Goal: Information Seeking & Learning: Learn about a topic

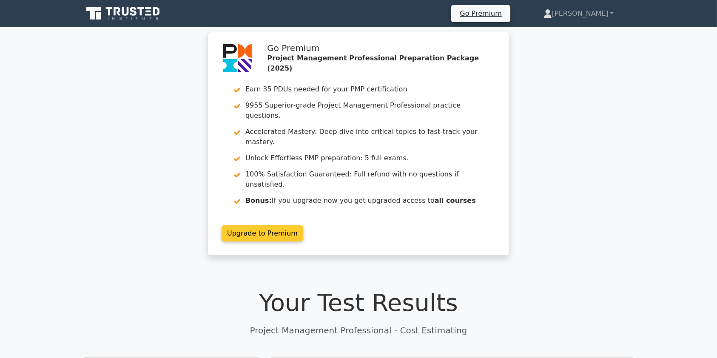
click at [303, 225] on link "Upgrade to Premium" at bounding box center [262, 233] width 82 height 16
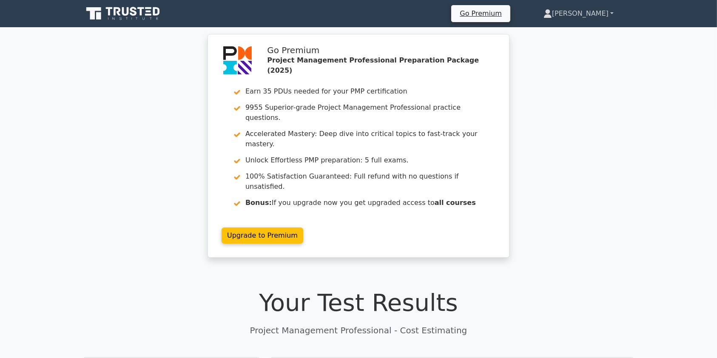
click at [592, 13] on link "[PERSON_NAME]" at bounding box center [578, 13] width 111 height 17
click at [571, 32] on link "Profile" at bounding box center [556, 34] width 67 height 14
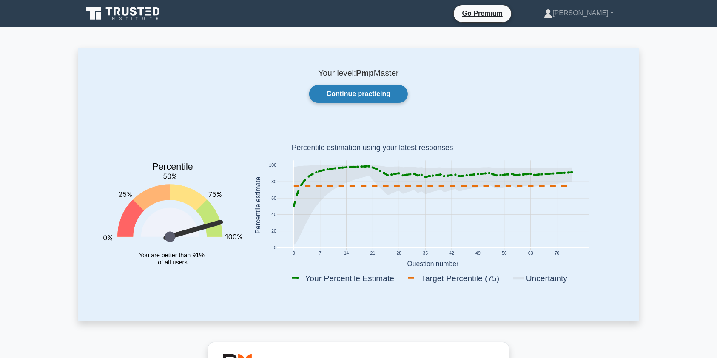
click at [355, 92] on link "Continue practicing" at bounding box center [358, 94] width 99 height 18
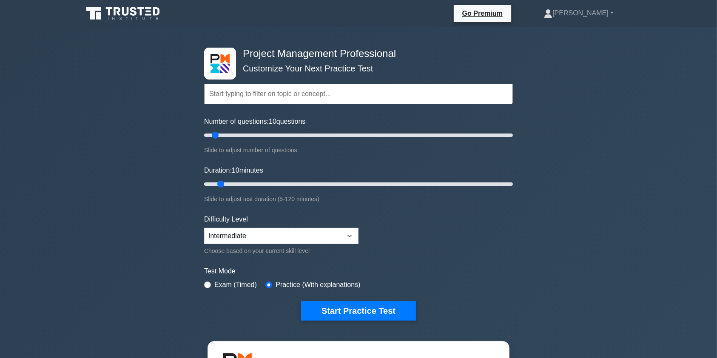
click at [313, 97] on input "text" at bounding box center [358, 94] width 309 height 20
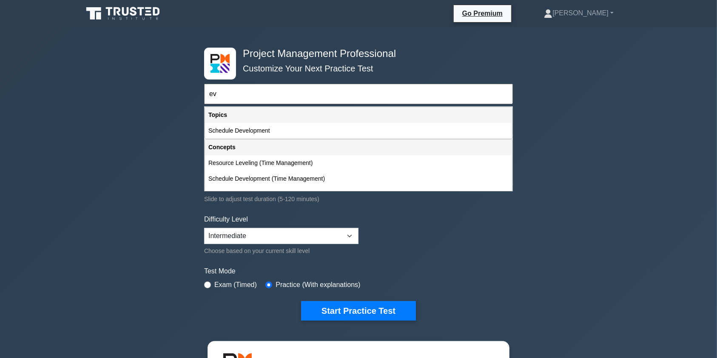
type input "e"
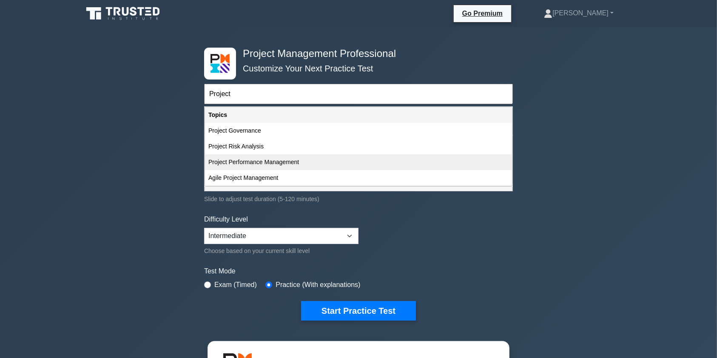
click at [315, 159] on div "Project Performance Management" at bounding box center [358, 162] width 307 height 16
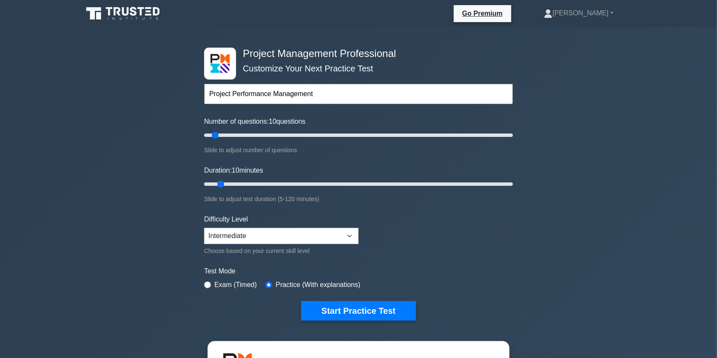
click at [317, 93] on input "Project Performance Management" at bounding box center [358, 94] width 309 height 20
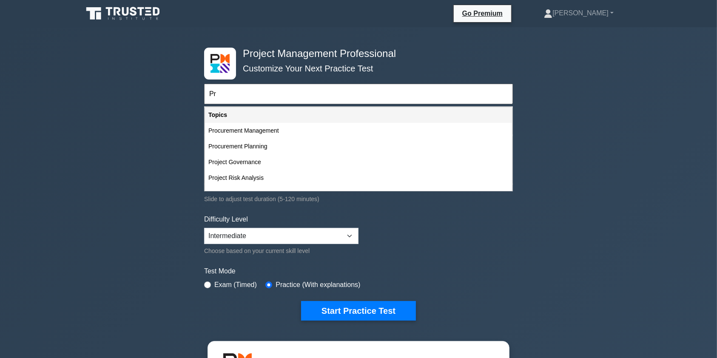
type input "P"
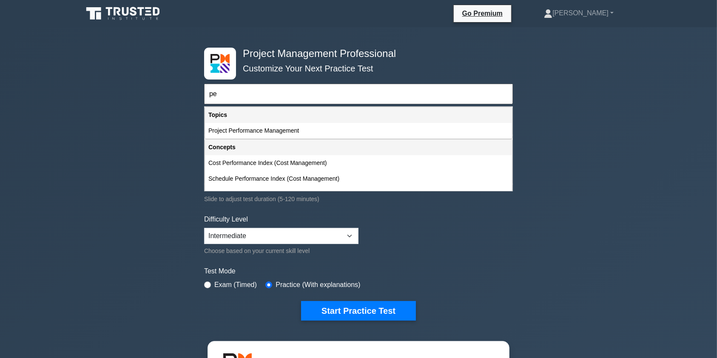
type input "p"
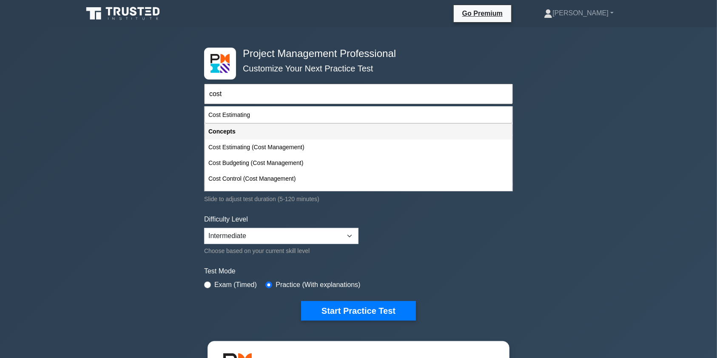
scroll to position [55, 0]
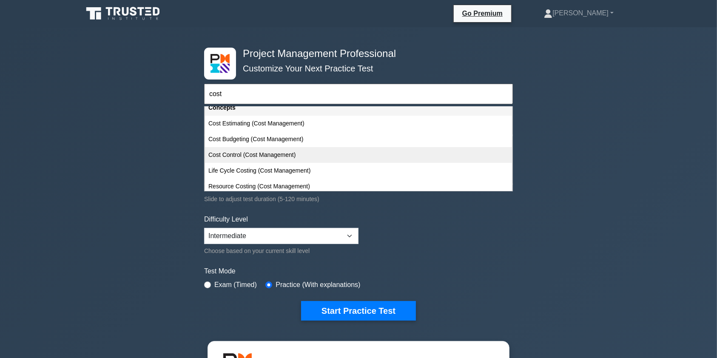
click at [319, 152] on div "Cost Control (Cost Management)" at bounding box center [358, 155] width 307 height 16
type input "Cost Control (Cost Management)"
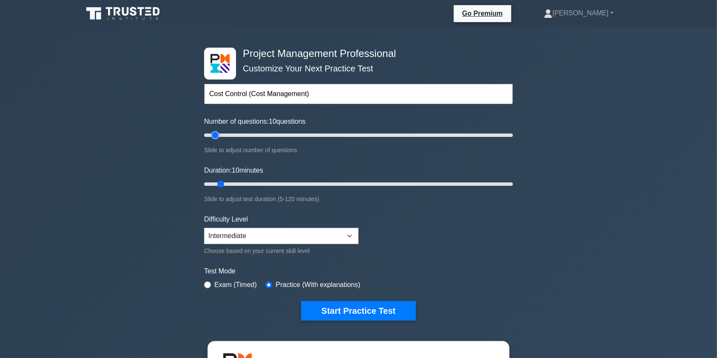
click at [211, 134] on input "Number of questions: 10 questions" at bounding box center [358, 135] width 309 height 10
type input "5"
click at [210, 134] on input "Number of questions: 10 questions" at bounding box center [358, 135] width 309 height 10
type input "5"
click at [208, 184] on input "Duration: 5 minutes" at bounding box center [358, 184] width 309 height 10
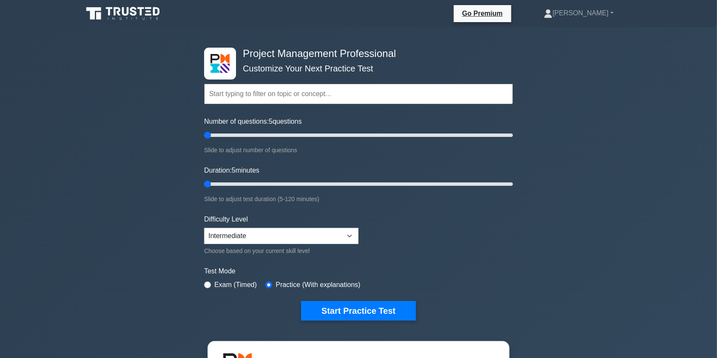
click at [269, 94] on input "text" at bounding box center [358, 94] width 309 height 20
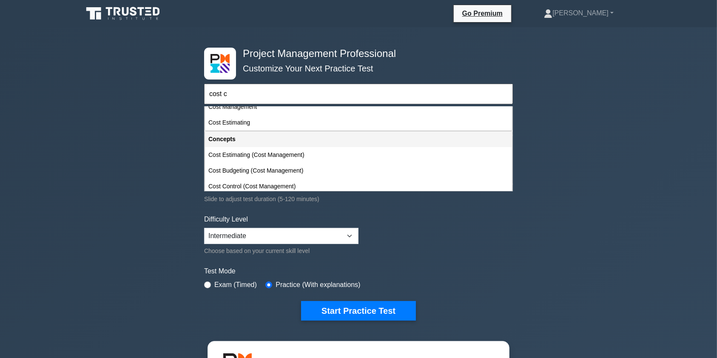
scroll to position [0, 0]
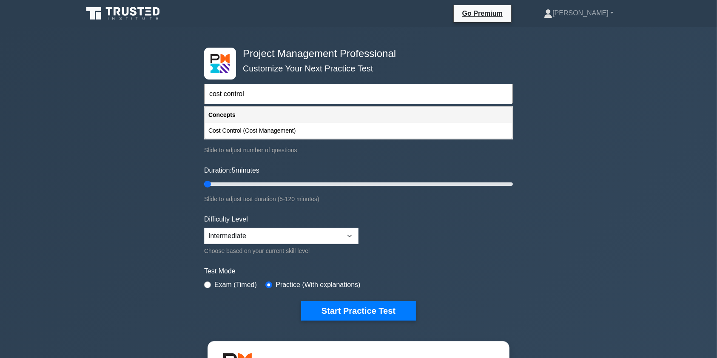
type input "cost control"
click at [301, 301] on button "Start Practice Test" at bounding box center [358, 311] width 115 height 20
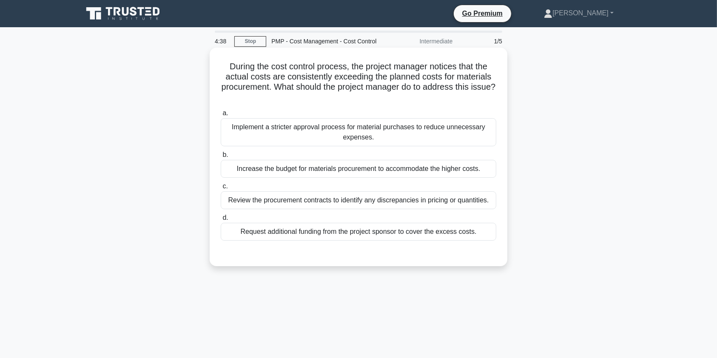
click at [395, 200] on div "Review the procurement contracts to identify any discrepancies in pricing or qu…" at bounding box center [358, 200] width 275 height 18
click at [221, 189] on input "c. Review the procurement contracts to identify any discrepancies in pricing or…" at bounding box center [221, 187] width 0 height 6
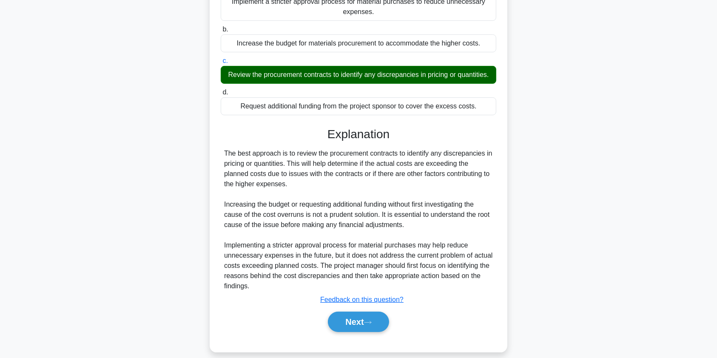
scroll to position [146, 0]
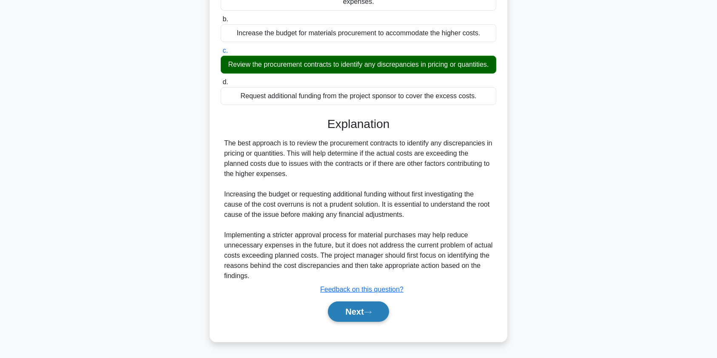
click at [354, 312] on button "Next" at bounding box center [358, 311] width 61 height 20
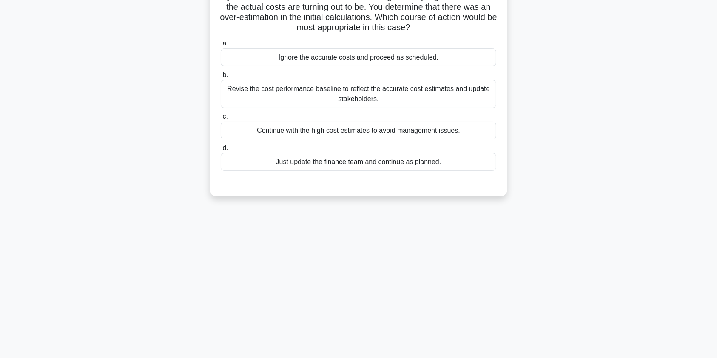
scroll to position [0, 0]
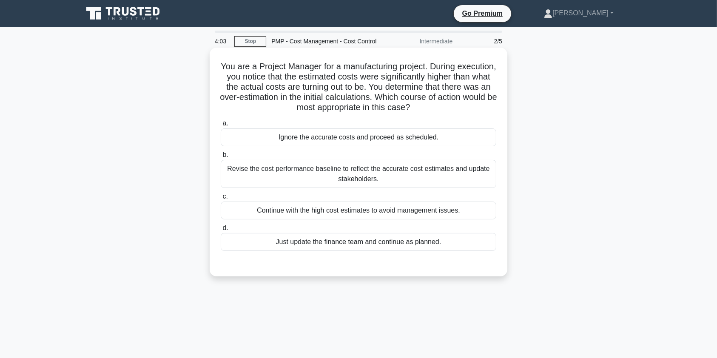
click at [434, 173] on div "Revise the cost performance baseline to reflect the accurate cost estimates and…" at bounding box center [358, 174] width 275 height 28
click at [221, 158] on input "b. Revise the cost performance baseline to reflect the accurate cost estimates …" at bounding box center [221, 155] width 0 height 6
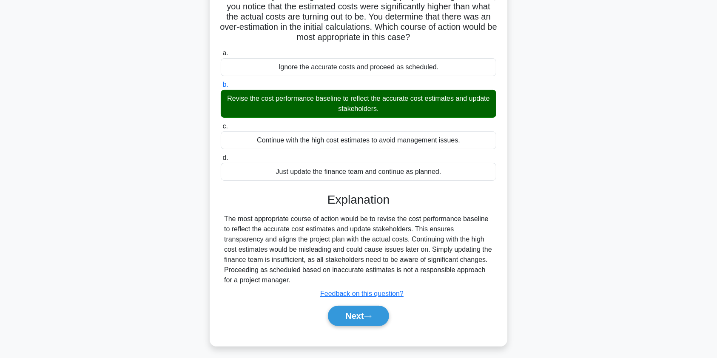
scroll to position [102, 0]
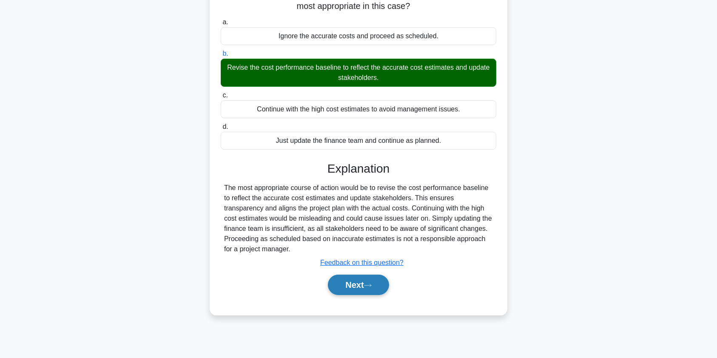
click at [342, 282] on button "Next" at bounding box center [358, 285] width 61 height 20
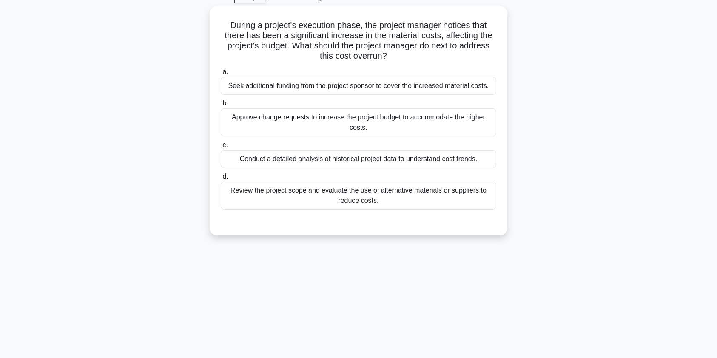
scroll to position [0, 0]
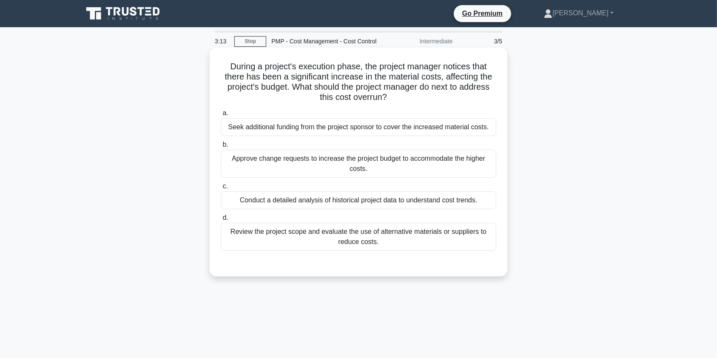
click at [377, 235] on div "Review the project scope and evaluate the use of alternative materials or suppl…" at bounding box center [358, 237] width 275 height 28
click at [221, 221] on input "d. Review the project scope and evaluate the use of alternative materials or su…" at bounding box center [221, 218] width 0 height 6
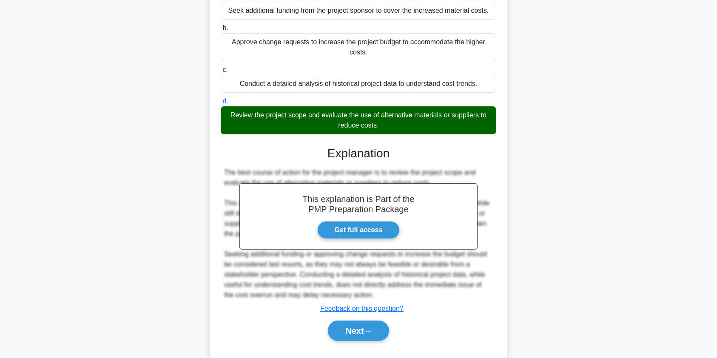
scroll to position [136, 0]
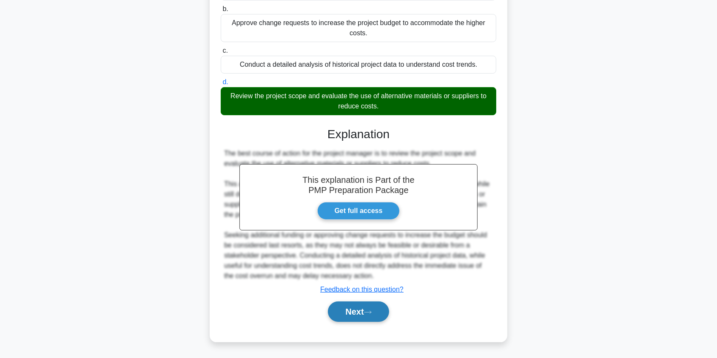
click at [358, 312] on button "Next" at bounding box center [358, 311] width 61 height 20
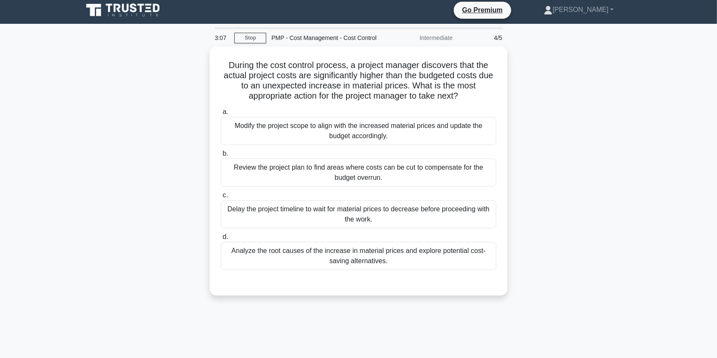
scroll to position [0, 0]
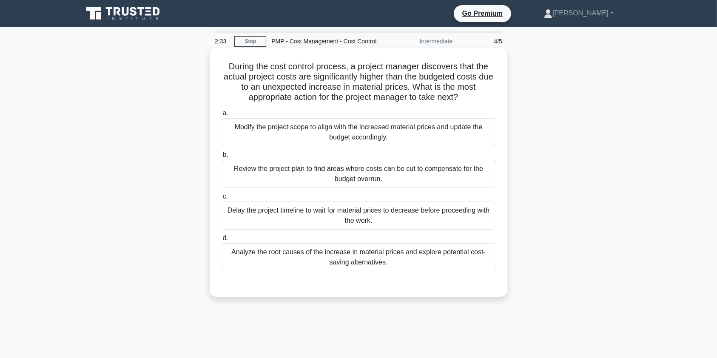
click at [450, 259] on div "Analyze the root causes of the increase in material prices and explore potentia…" at bounding box center [358, 257] width 275 height 28
click at [221, 241] on input "d. Analyze the root causes of the increase in material prices and explore poten…" at bounding box center [221, 238] width 0 height 6
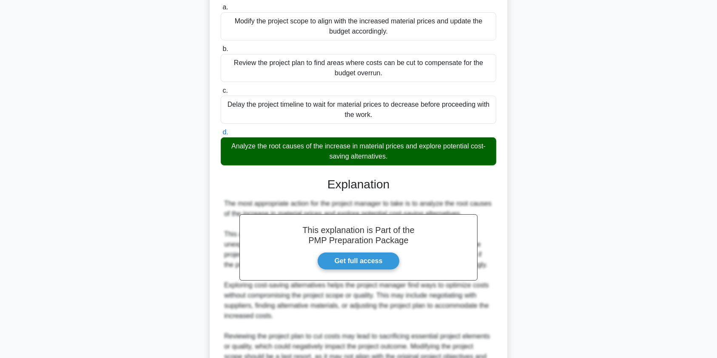
scroll to position [217, 0]
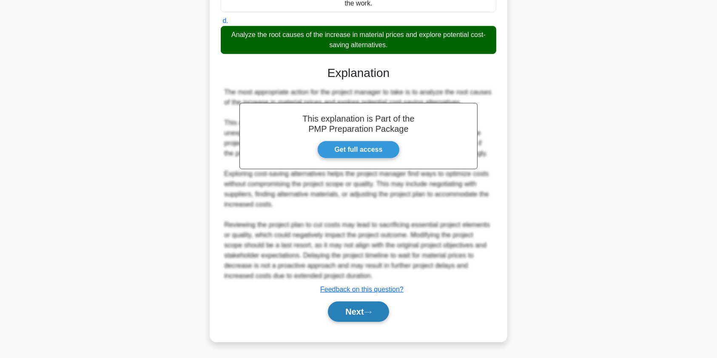
click at [371, 315] on button "Next" at bounding box center [358, 311] width 61 height 20
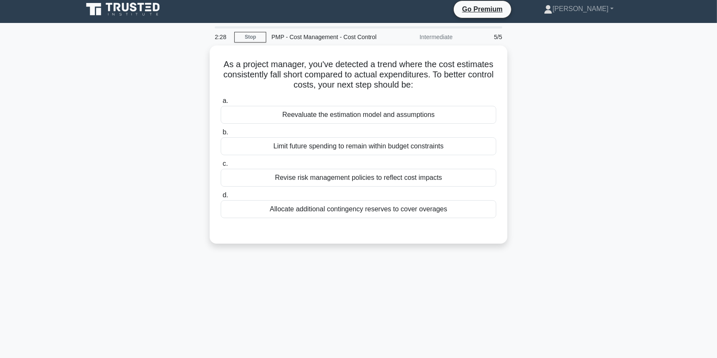
scroll to position [0, 0]
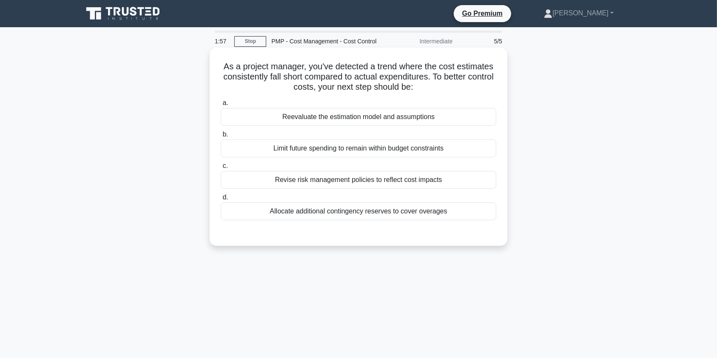
click at [416, 114] on div "Reevaluate the estimation model and assumptions" at bounding box center [358, 117] width 275 height 18
click at [221, 106] on input "a. Reevaluate the estimation model and assumptions" at bounding box center [221, 103] width 0 height 6
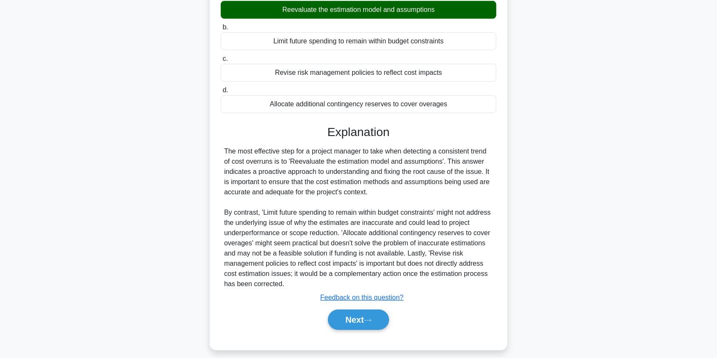
scroll to position [115, 0]
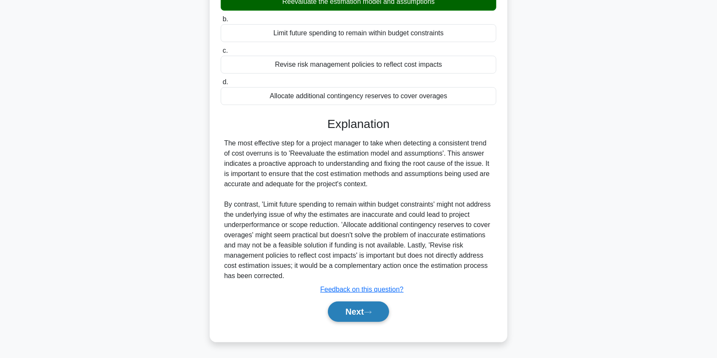
click at [342, 314] on button "Next" at bounding box center [358, 311] width 61 height 20
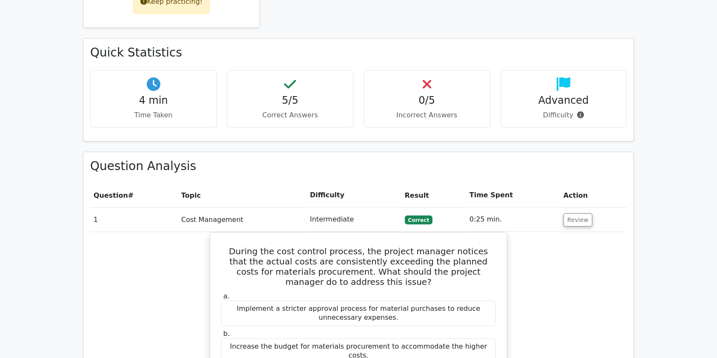
scroll to position [486, 0]
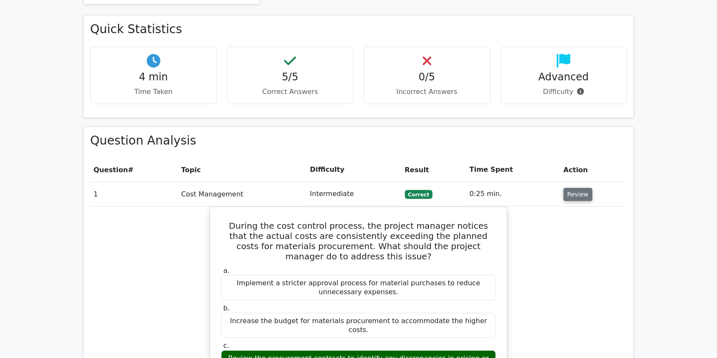
click at [578, 188] on button "Review" at bounding box center [577, 194] width 29 height 13
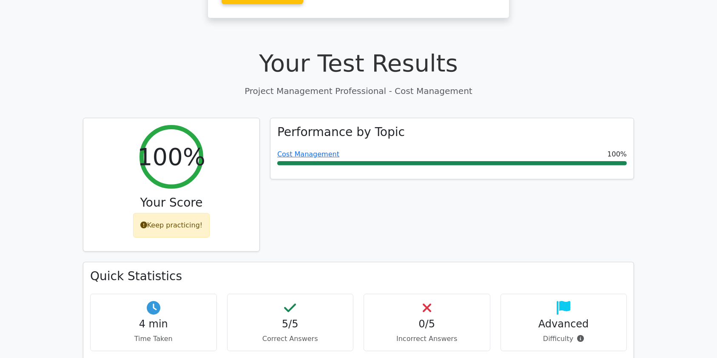
scroll to position [242, 0]
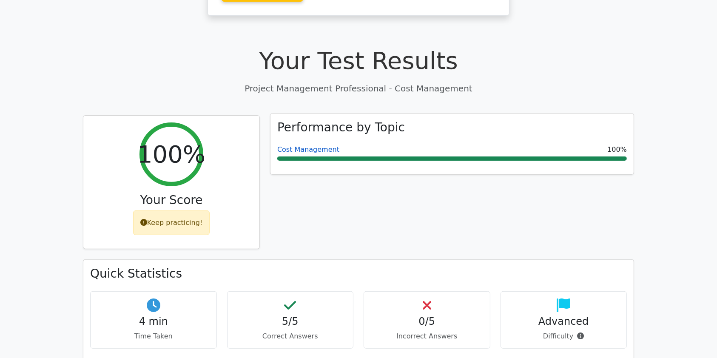
click at [318, 145] on link "Cost Management" at bounding box center [308, 149] width 62 height 8
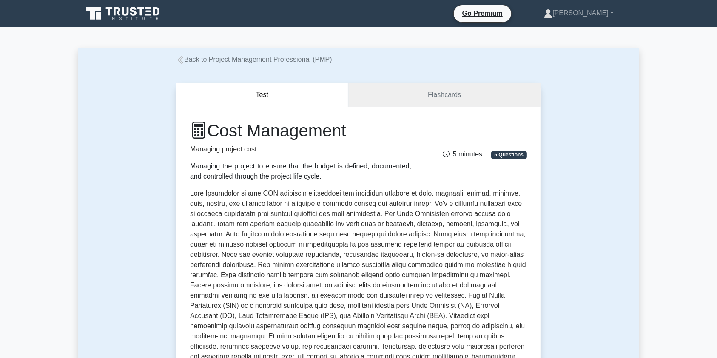
click at [504, 99] on link "Flashcards" at bounding box center [444, 95] width 192 height 24
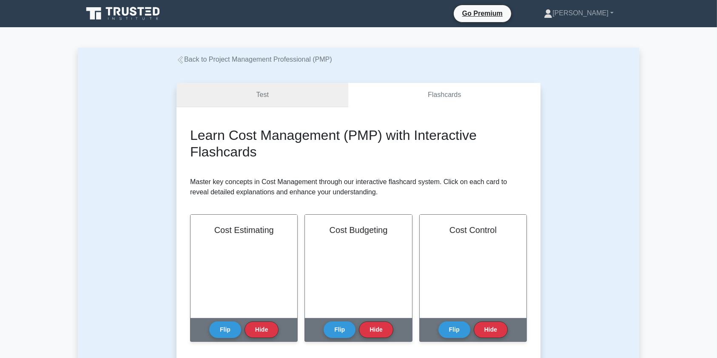
click at [319, 92] on link "Test" at bounding box center [262, 95] width 172 height 24
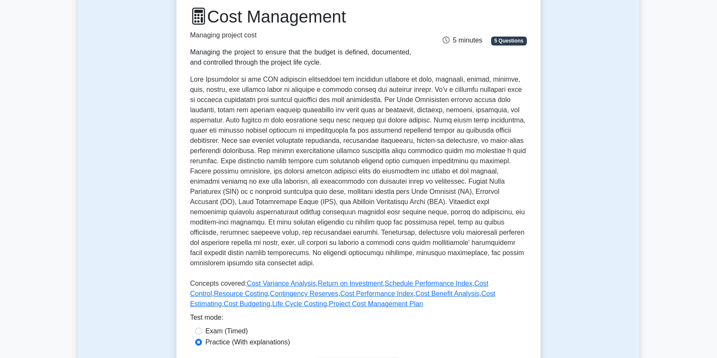
scroll to position [122, 0]
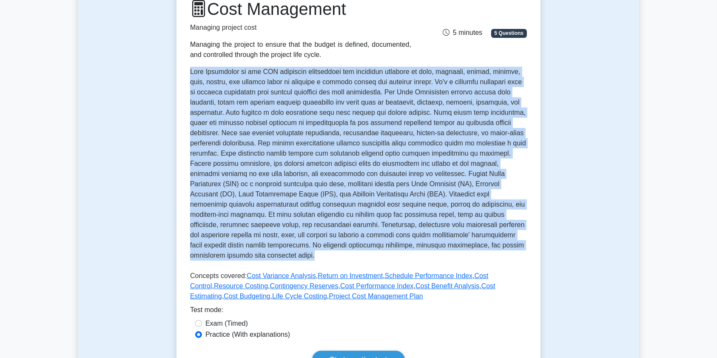
drag, startPoint x: 190, startPoint y: 70, endPoint x: 330, endPoint y: 261, distance: 237.5
click at [330, 261] on p at bounding box center [358, 165] width 337 height 197
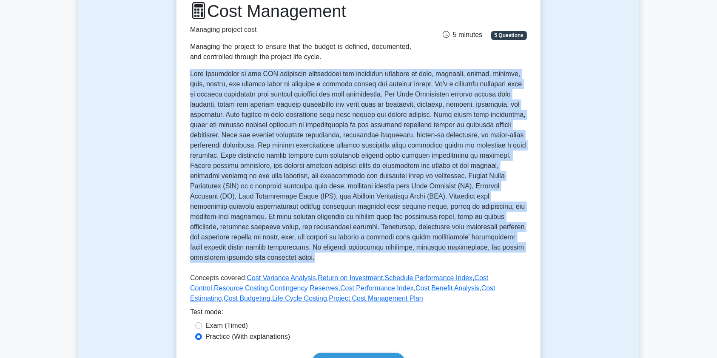
click at [595, 191] on div "Test Flashcards Cost Management Managing project cost Managing the project to e…" at bounding box center [358, 174] width 561 height 462
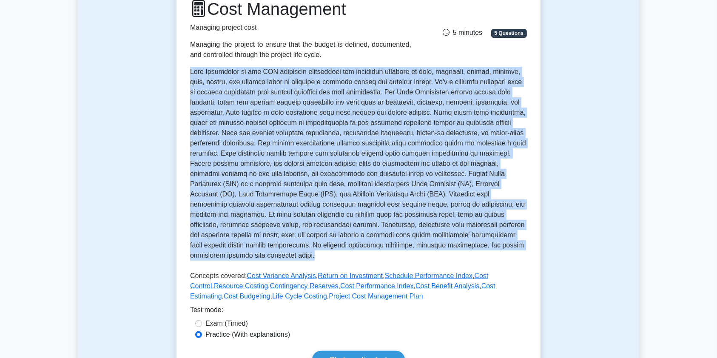
drag, startPoint x: 190, startPoint y: 70, endPoint x: 352, endPoint y: 257, distance: 247.3
click at [352, 257] on p at bounding box center [358, 165] width 337 height 197
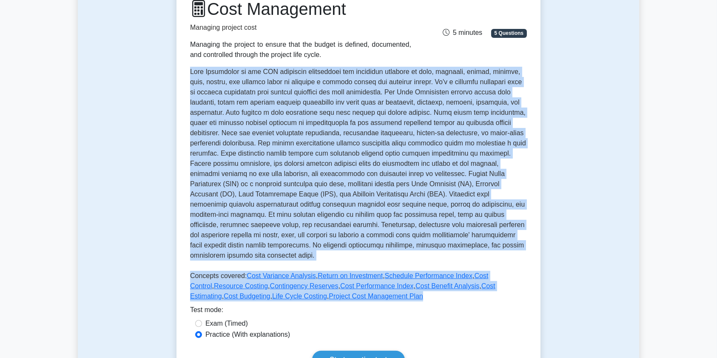
drag, startPoint x: 349, startPoint y: 301, endPoint x: 189, endPoint y: 66, distance: 284.1
click at [189, 66] on div "Cost Management Managing project cost Managing the project to ensure that the b…" at bounding box center [358, 183] width 364 height 397
copy div "Cost Management in the PMP framework encompasses the processes required to plan…"
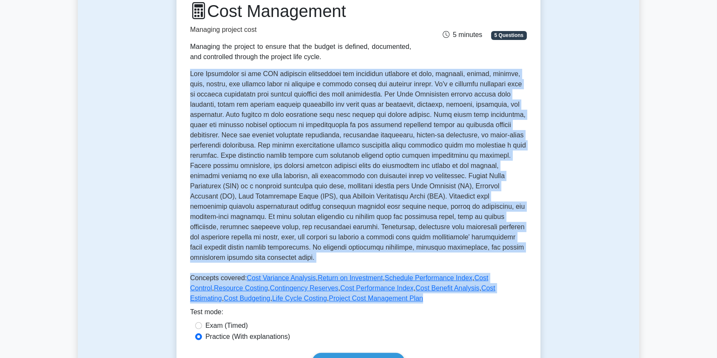
click at [617, 277] on div "Test Flashcards Cost Management Managing project cost Managing the project to e…" at bounding box center [358, 174] width 561 height 462
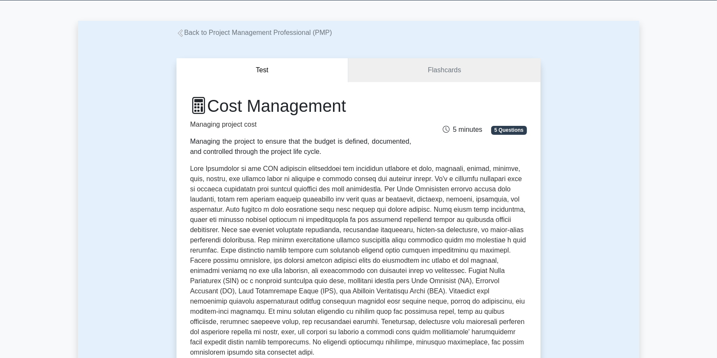
scroll to position [15, 0]
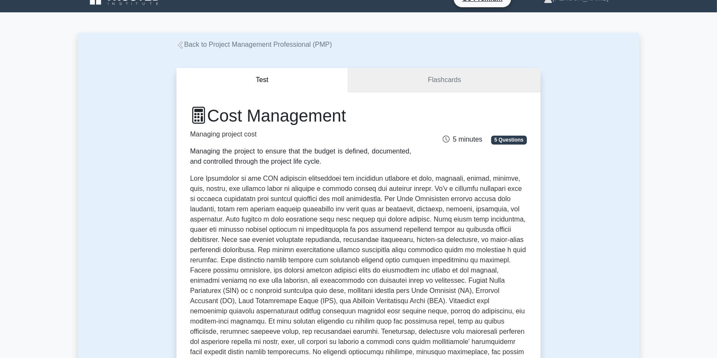
click at [442, 87] on link "Flashcards" at bounding box center [444, 80] width 192 height 24
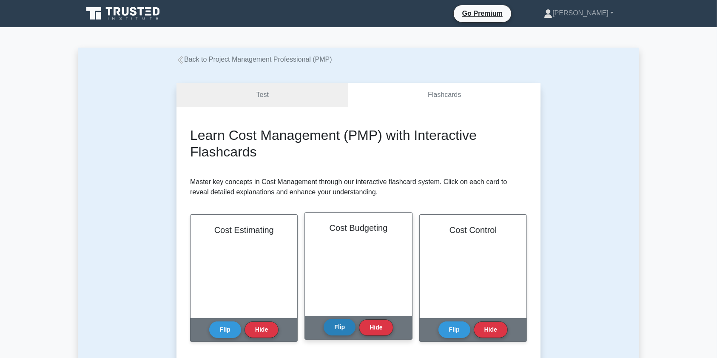
click at [337, 330] on button "Flip" at bounding box center [339, 327] width 32 height 17
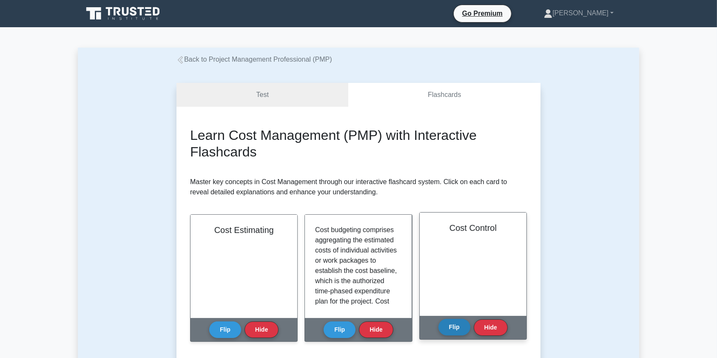
click at [459, 326] on button "Flip" at bounding box center [454, 327] width 32 height 17
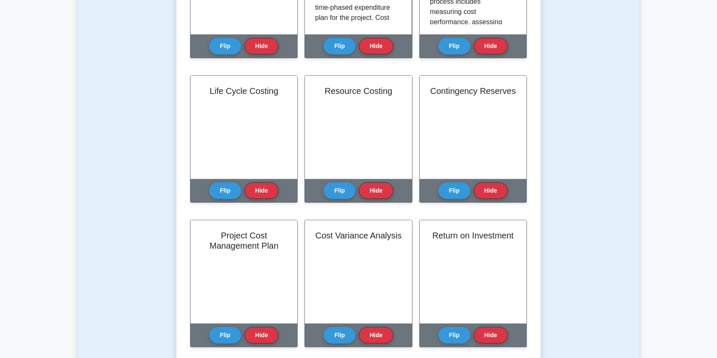
scroll to position [308, 0]
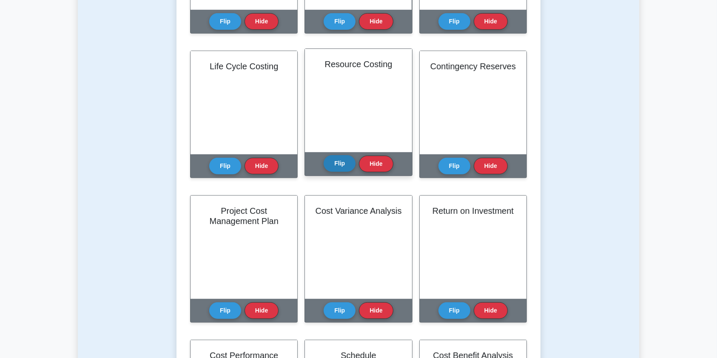
click at [337, 162] on button "Flip" at bounding box center [339, 163] width 32 height 17
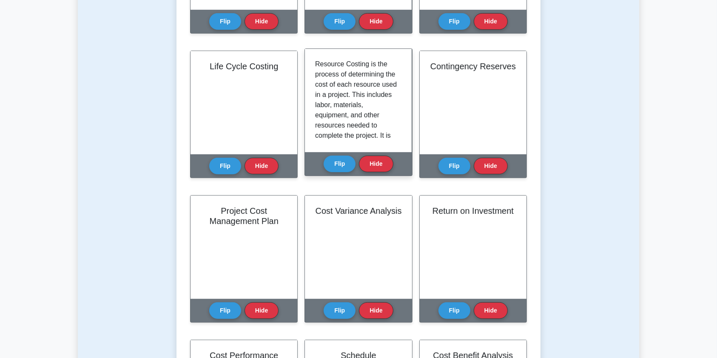
scroll to position [179, 0]
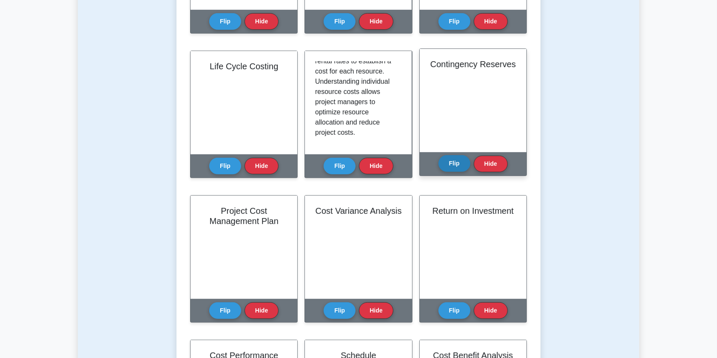
click at [457, 162] on button "Flip" at bounding box center [454, 163] width 32 height 17
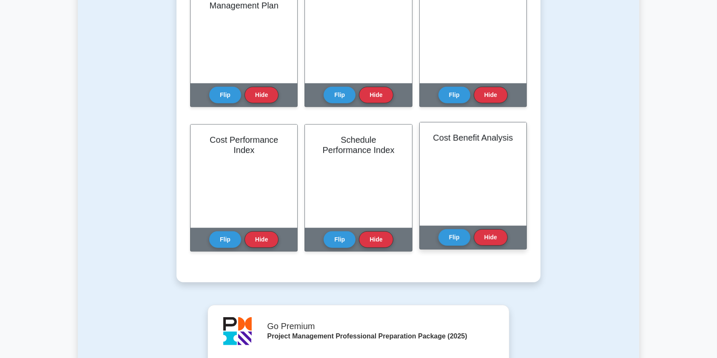
scroll to position [524, 0]
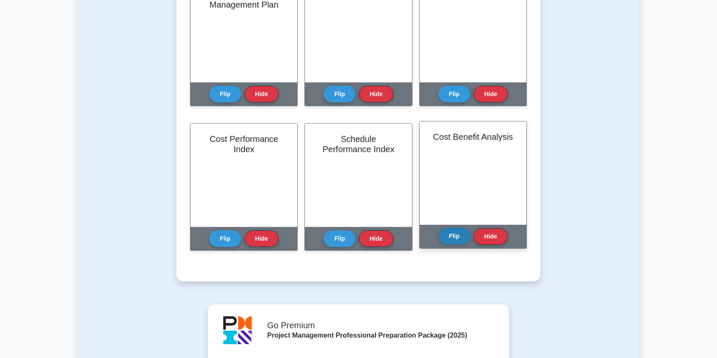
click at [448, 234] on button "Flip" at bounding box center [454, 236] width 32 height 17
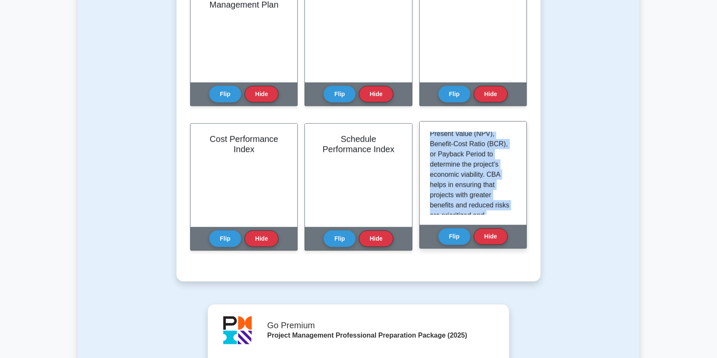
scroll to position [260, 0]
drag, startPoint x: 430, startPoint y: 136, endPoint x: 507, endPoint y: 219, distance: 113.4
click at [507, 219] on div "Cost Benefit Analysis (CBA) is a systematic process used in project management …" at bounding box center [472, 173] width 107 height 103
copy p "Cost Benefit Analysis (CBA) is a systematic process used in project management …"
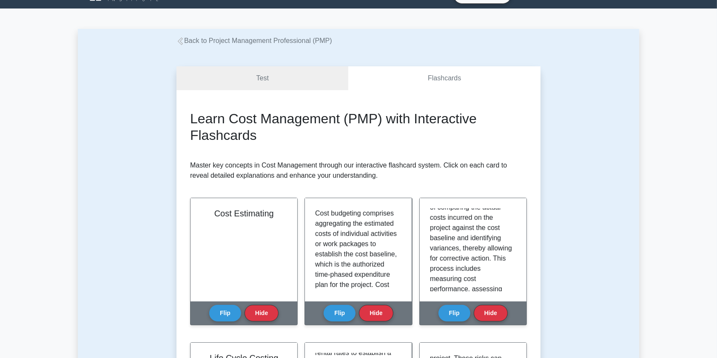
scroll to position [58, 0]
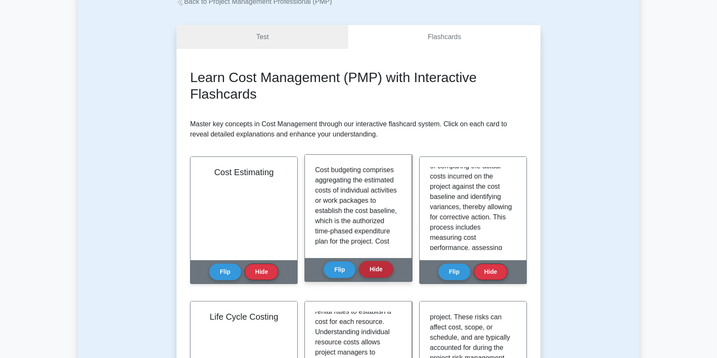
click at [375, 270] on button "Hide" at bounding box center [376, 269] width 34 height 17
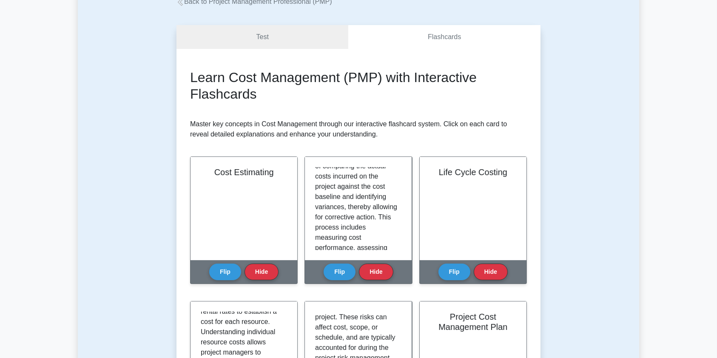
click at [375, 270] on button "Hide" at bounding box center [376, 272] width 34 height 17
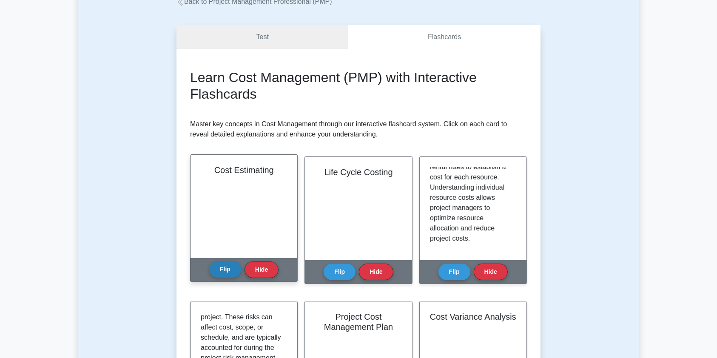
click at [219, 272] on button "Flip" at bounding box center [225, 269] width 32 height 17
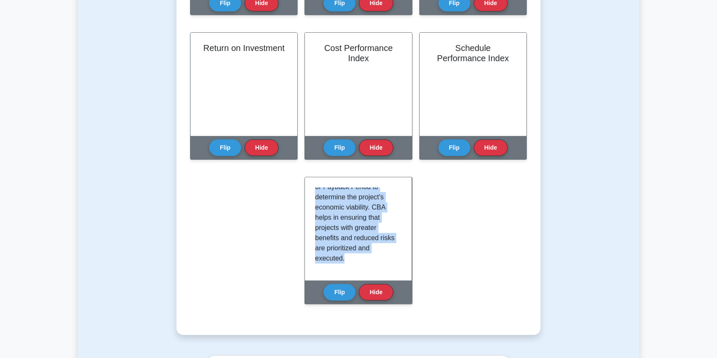
scroll to position [476, 0]
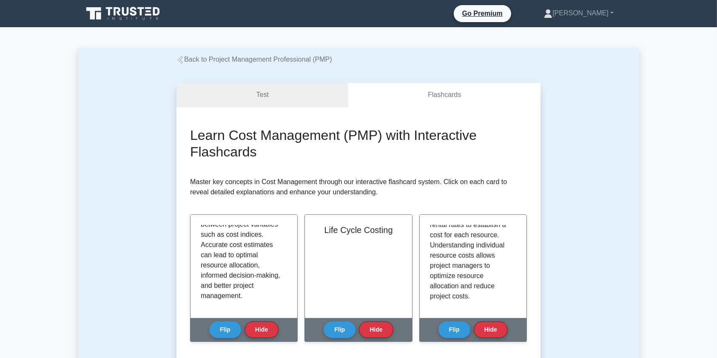
click at [308, 95] on link "Test" at bounding box center [262, 95] width 172 height 24
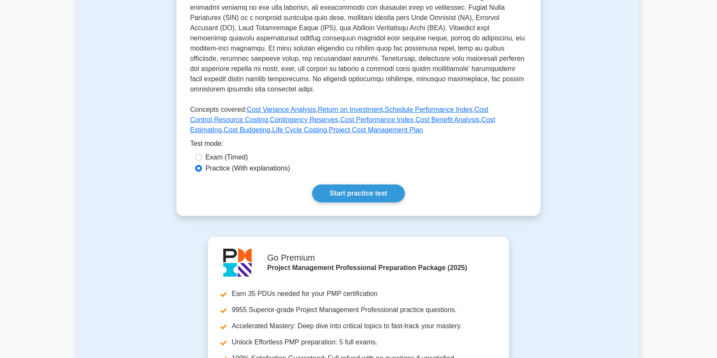
scroll to position [308, 0]
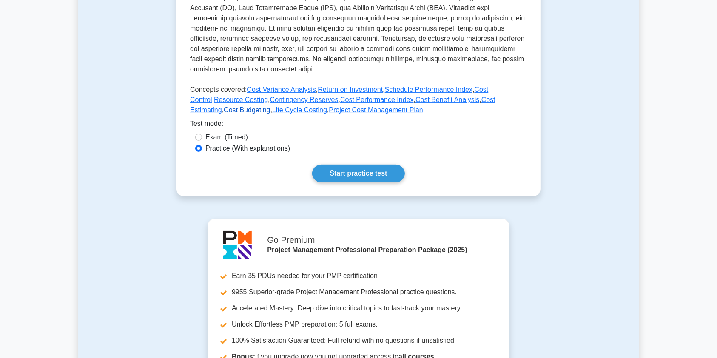
click at [270, 106] on link "Cost Budgeting" at bounding box center [247, 109] width 46 height 7
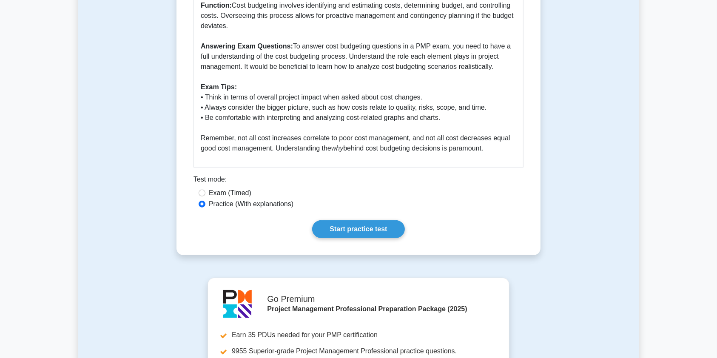
scroll to position [369, 0]
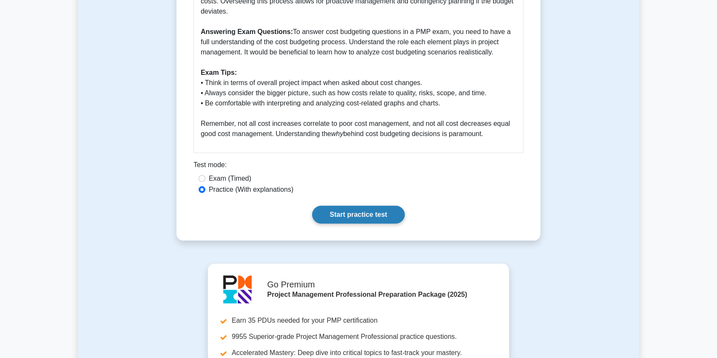
click at [364, 214] on link "Start practice test" at bounding box center [358, 215] width 92 height 18
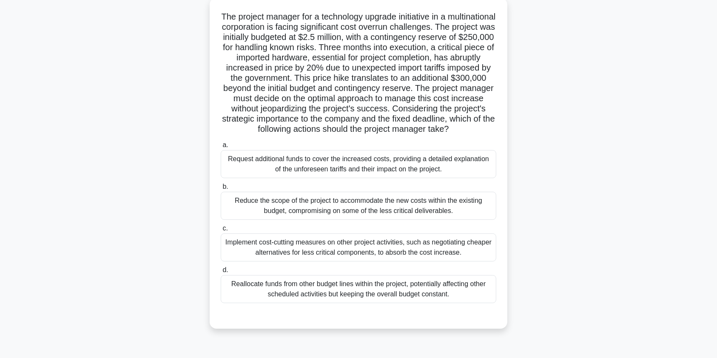
scroll to position [54, 0]
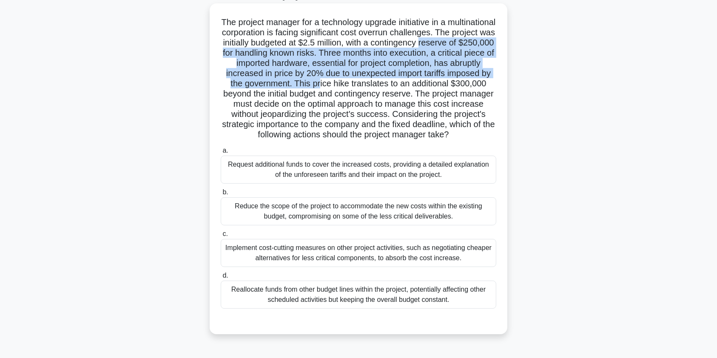
drag, startPoint x: 234, startPoint y: 51, endPoint x: 415, endPoint y: 85, distance: 184.2
click at [415, 85] on h5 "The project manager for a technology upgrade initiative in a multinational corp…" at bounding box center [358, 78] width 277 height 123
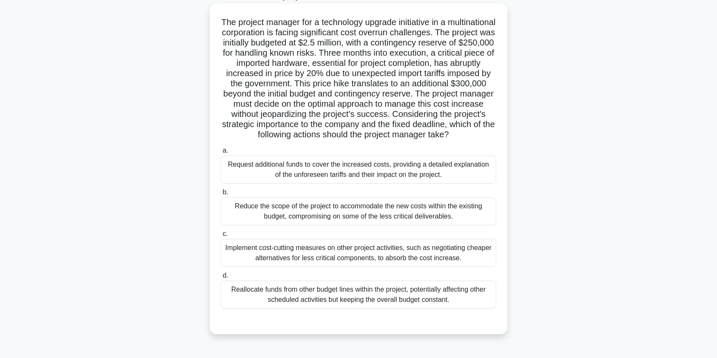
click at [289, 179] on div "Request additional funds to cover the increased costs, providing a detailed exp…" at bounding box center [358, 170] width 275 height 28
click at [221, 153] on input "a. Request additional funds to cover the increased costs, providing a detailed …" at bounding box center [221, 151] width 0 height 6
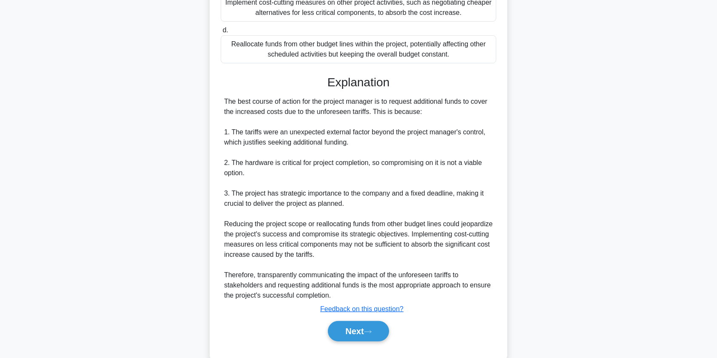
scroll to position [300, 0]
click at [350, 340] on button "Next" at bounding box center [358, 330] width 61 height 20
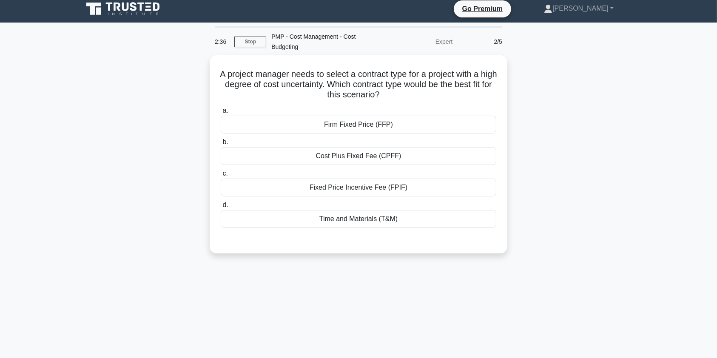
scroll to position [0, 0]
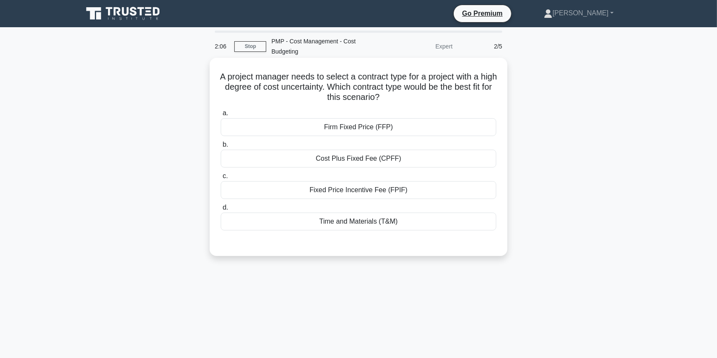
click at [389, 127] on div "Firm Fixed Price (FFP)" at bounding box center [358, 127] width 275 height 18
click at [221, 116] on input "a. Firm Fixed Price (FFP)" at bounding box center [221, 114] width 0 height 6
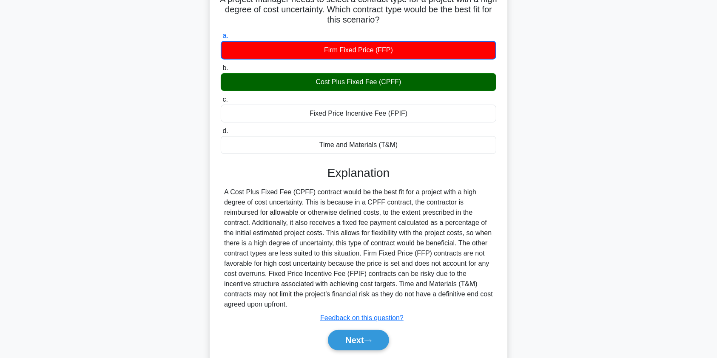
scroll to position [105, 0]
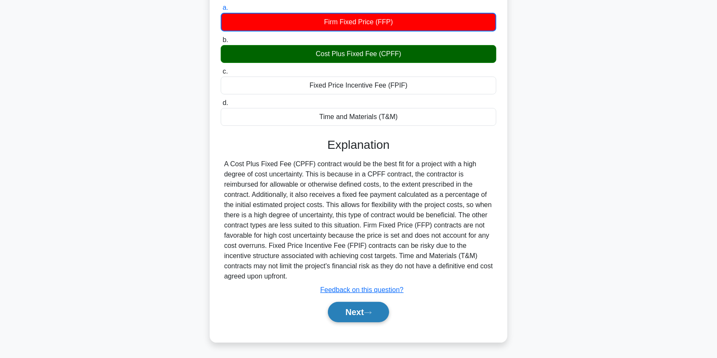
click at [364, 314] on button "Next" at bounding box center [358, 312] width 61 height 20
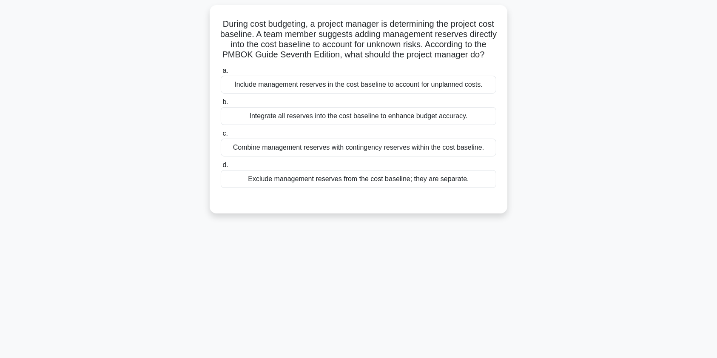
scroll to position [0, 0]
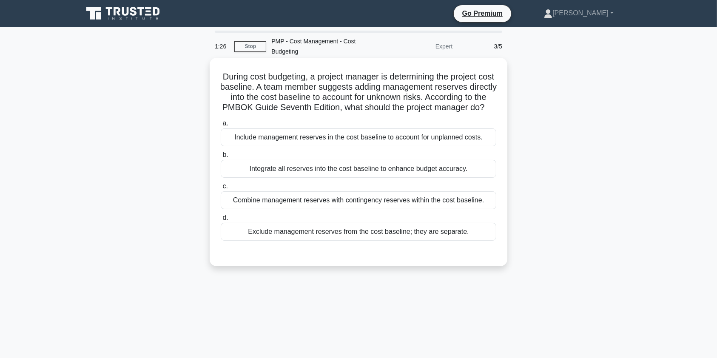
click at [400, 241] on div "Exclude management reserves from the cost baseline; they are separate." at bounding box center [358, 232] width 275 height 18
click at [221, 221] on input "d. Exclude management reserves from the cost baseline; they are separate." at bounding box center [221, 218] width 0 height 6
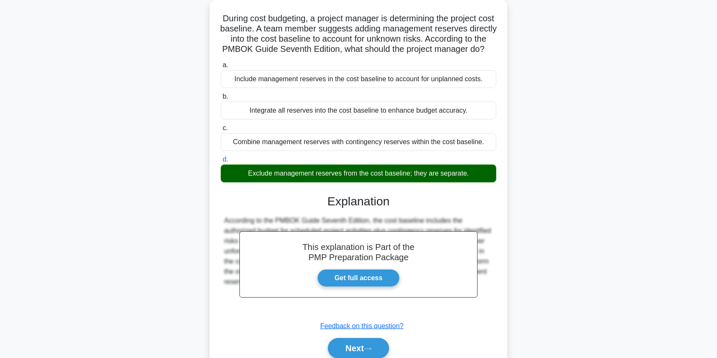
scroll to position [105, 0]
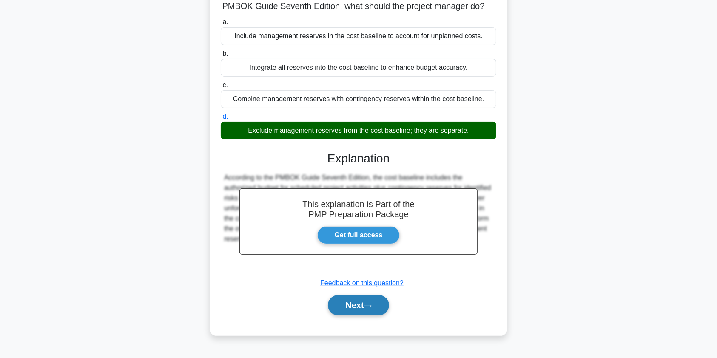
click at [358, 311] on button "Next" at bounding box center [358, 305] width 61 height 20
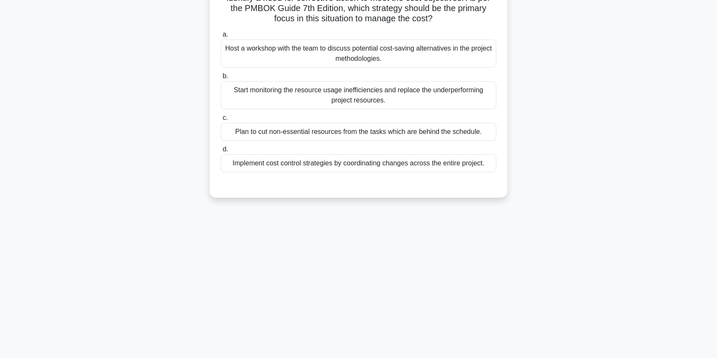
scroll to position [0, 0]
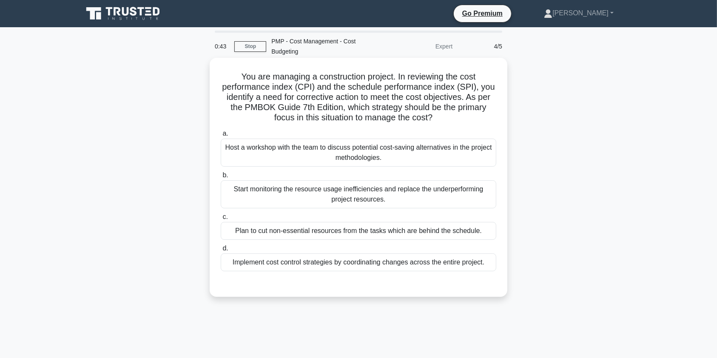
click at [438, 152] on div "Host a workshop with the team to discuss potential cost-saving alternatives in …" at bounding box center [358, 153] width 275 height 28
click at [221, 136] on input "a. Host a workshop with the team to discuss potential cost-saving alternatives …" at bounding box center [221, 134] width 0 height 6
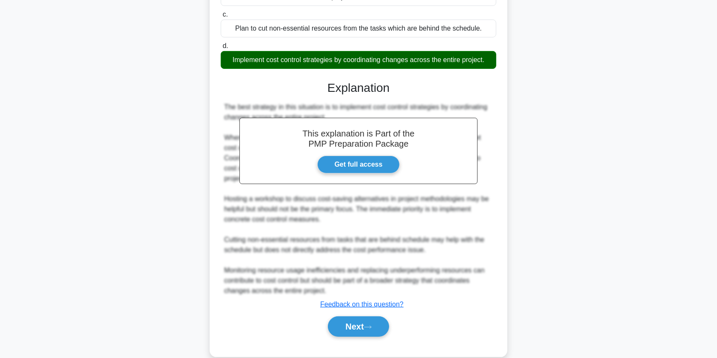
scroll to position [218, 0]
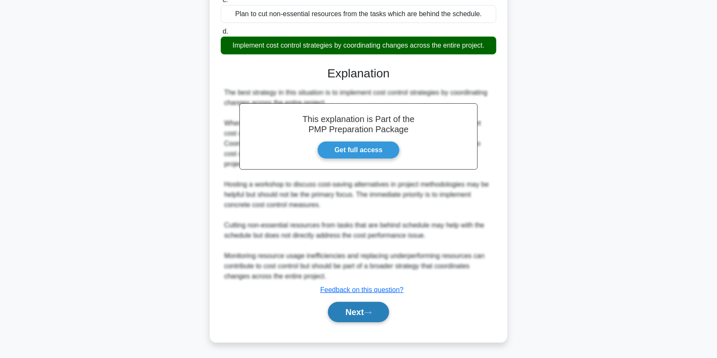
click at [345, 310] on button "Next" at bounding box center [358, 312] width 61 height 20
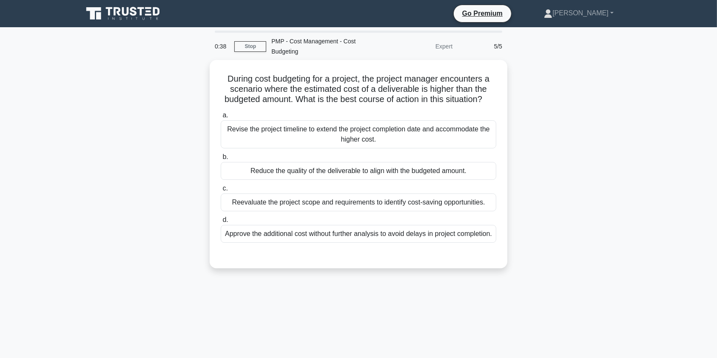
scroll to position [0, 0]
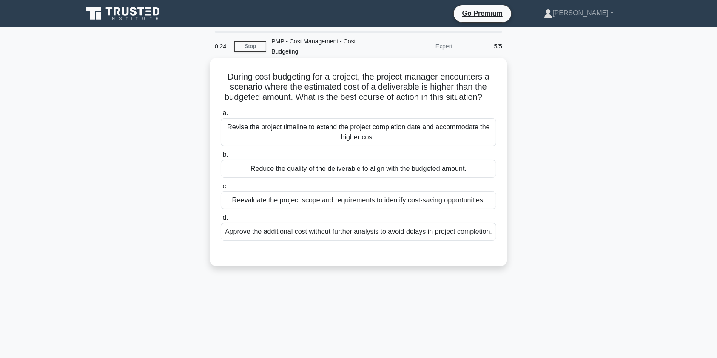
click at [296, 145] on div "Revise the project timeline to extend the project completion date and accommoda…" at bounding box center [358, 132] width 275 height 28
click at [221, 116] on input "a. Revise the project timeline to extend the project completion date and accomm…" at bounding box center [221, 114] width 0 height 6
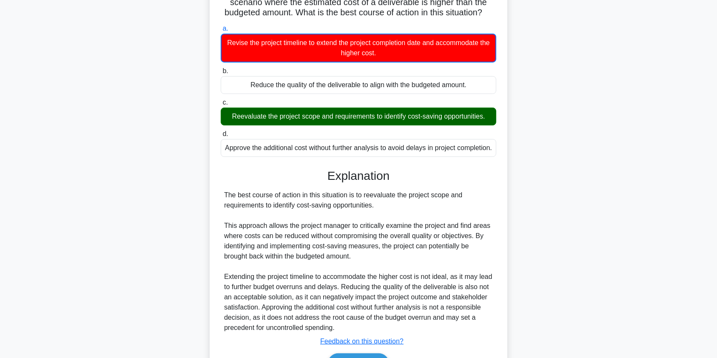
scroll to position [156, 0]
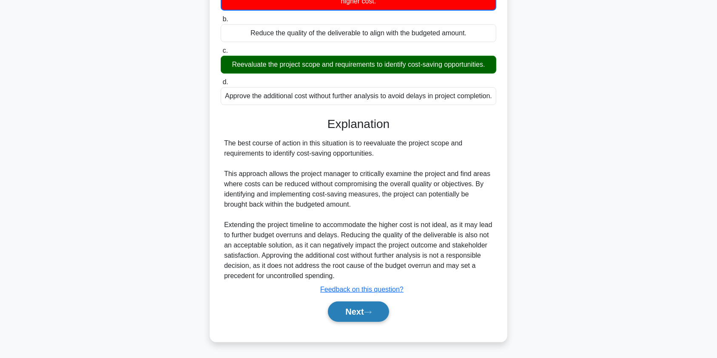
click at [345, 312] on button "Next" at bounding box center [358, 311] width 61 height 20
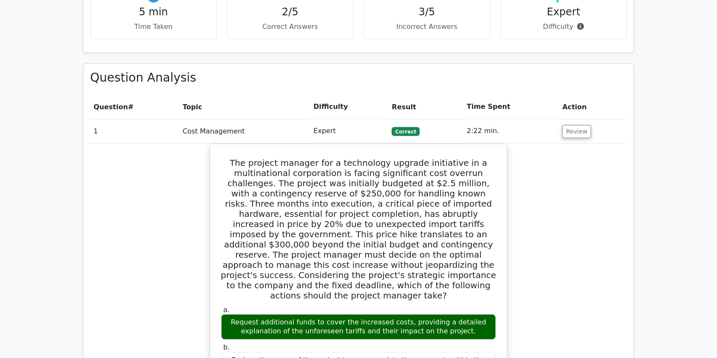
scroll to position [561, 0]
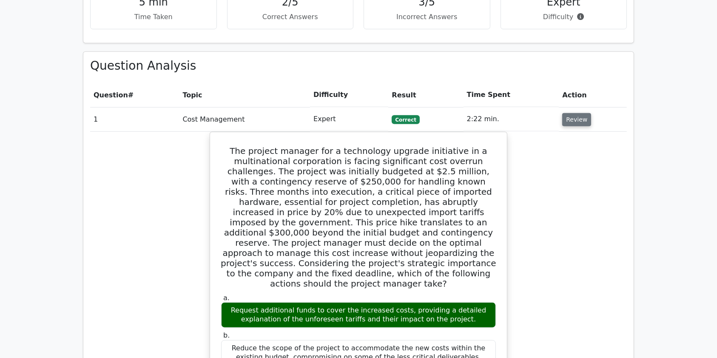
click at [574, 113] on button "Review" at bounding box center [576, 119] width 29 height 13
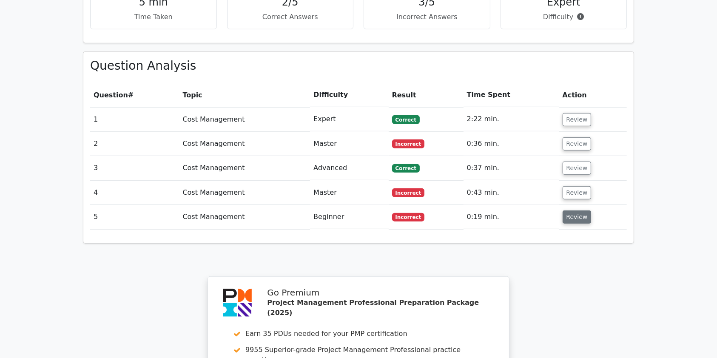
click at [576, 210] on button "Review" at bounding box center [576, 216] width 29 height 13
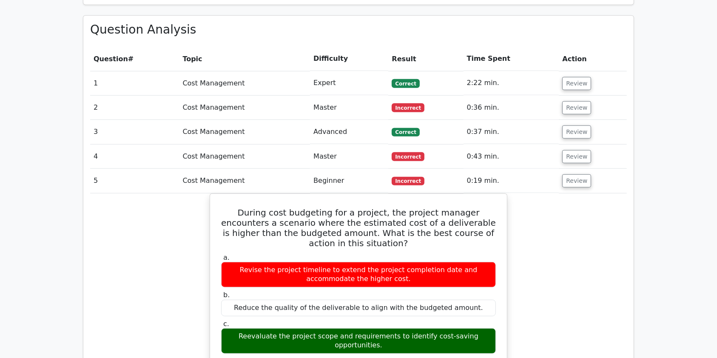
scroll to position [560, 0]
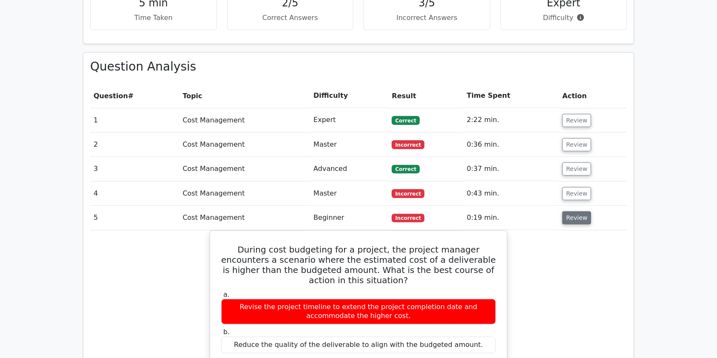
click at [571, 211] on button "Review" at bounding box center [576, 217] width 29 height 13
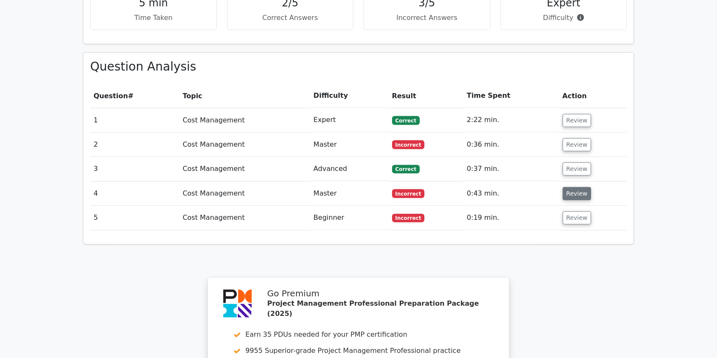
click at [568, 187] on button "Review" at bounding box center [576, 193] width 29 height 13
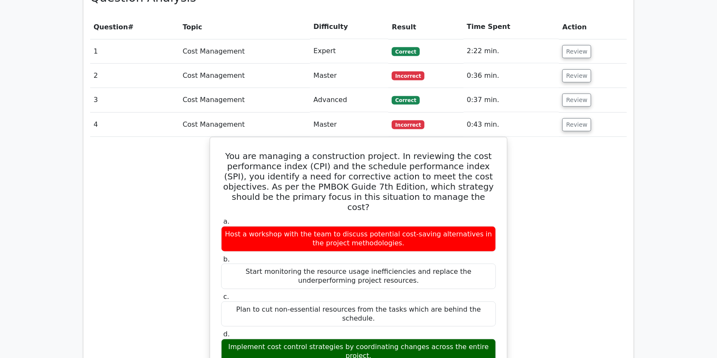
scroll to position [643, 0]
